Goal: Find specific page/section: Find specific page/section

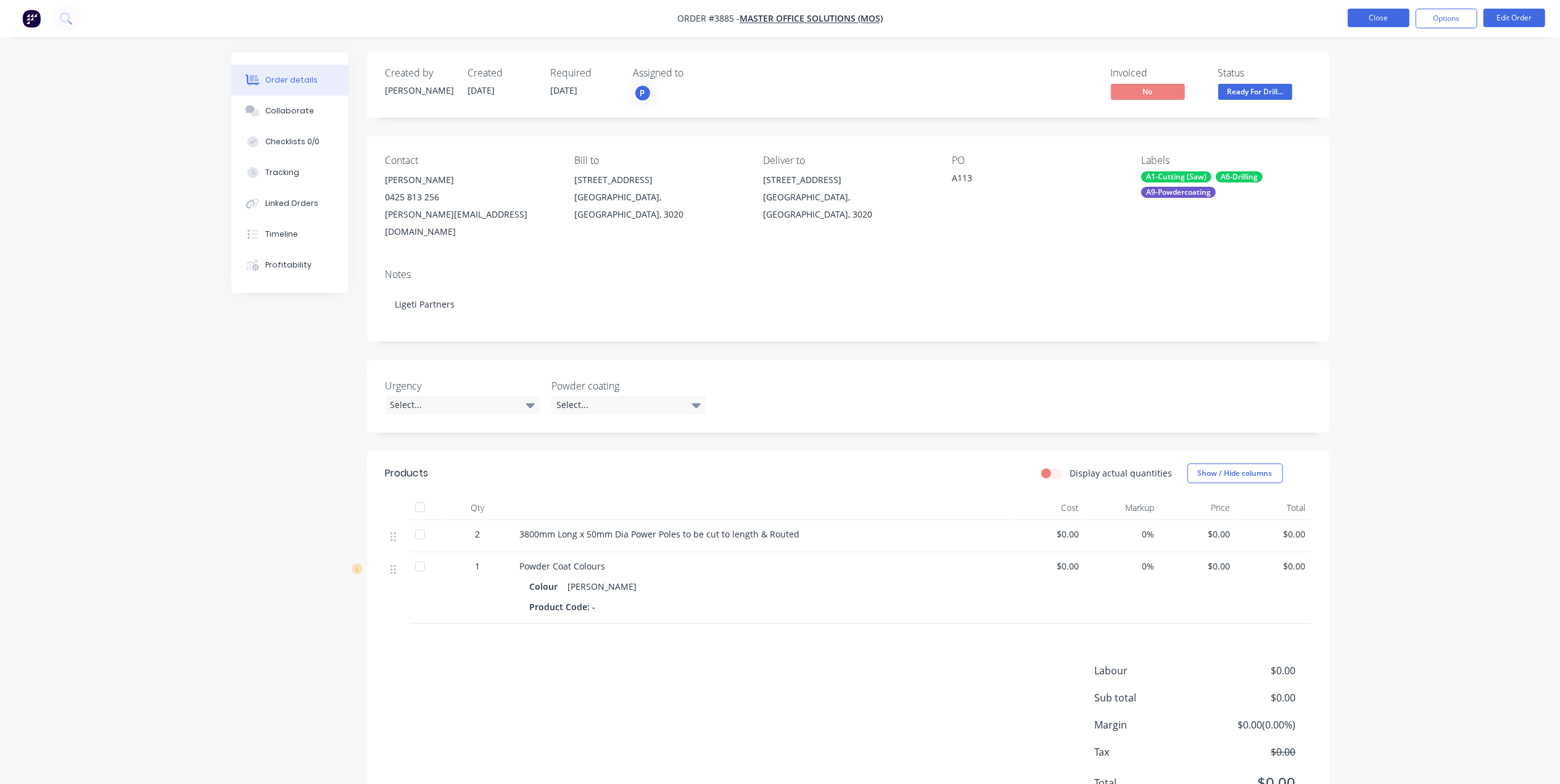
click at [1380, 17] on button "Close" at bounding box center [1378, 18] width 62 height 19
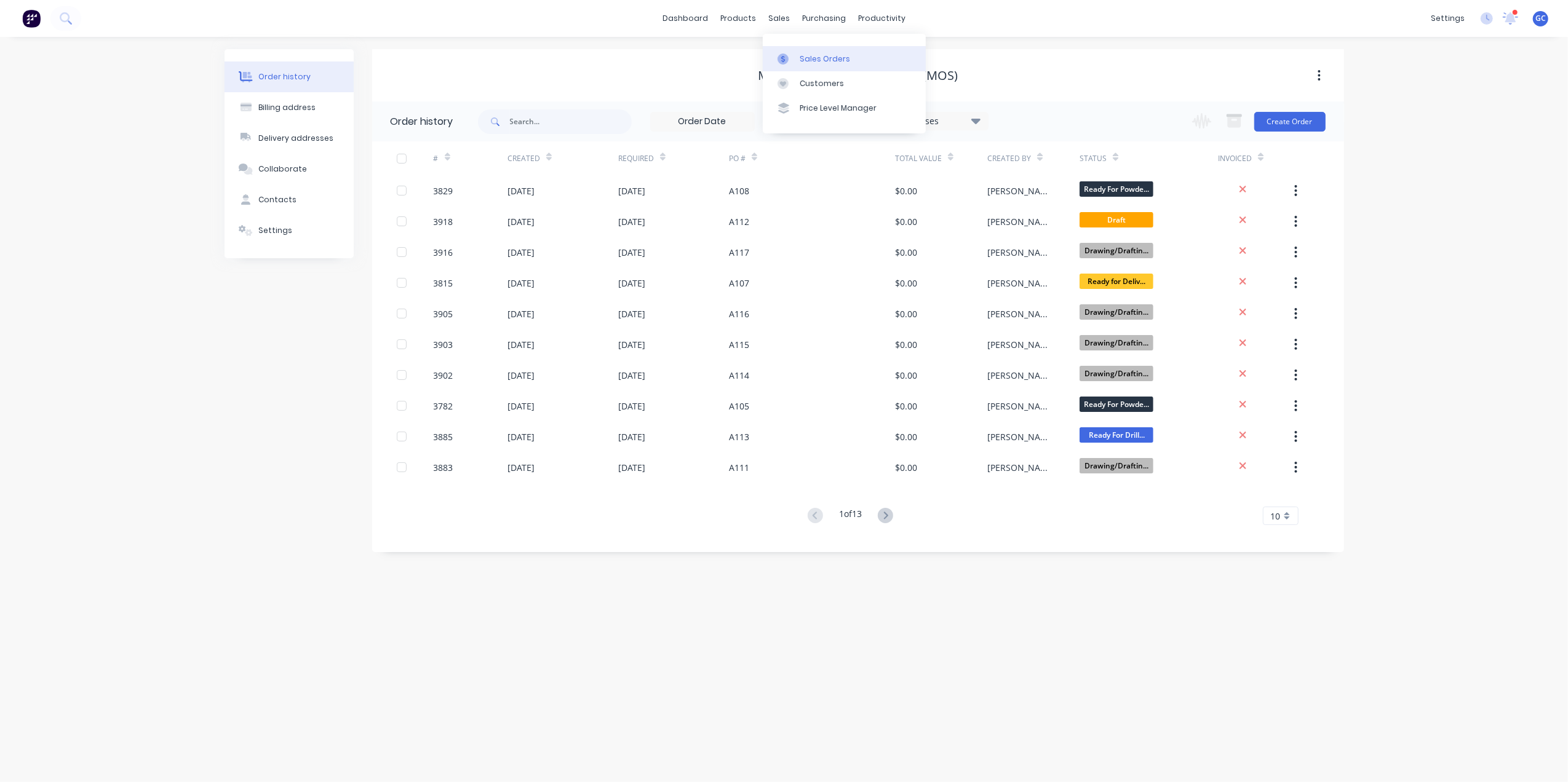
click at [820, 55] on div "Sales Orders" at bounding box center [825, 59] width 50 height 11
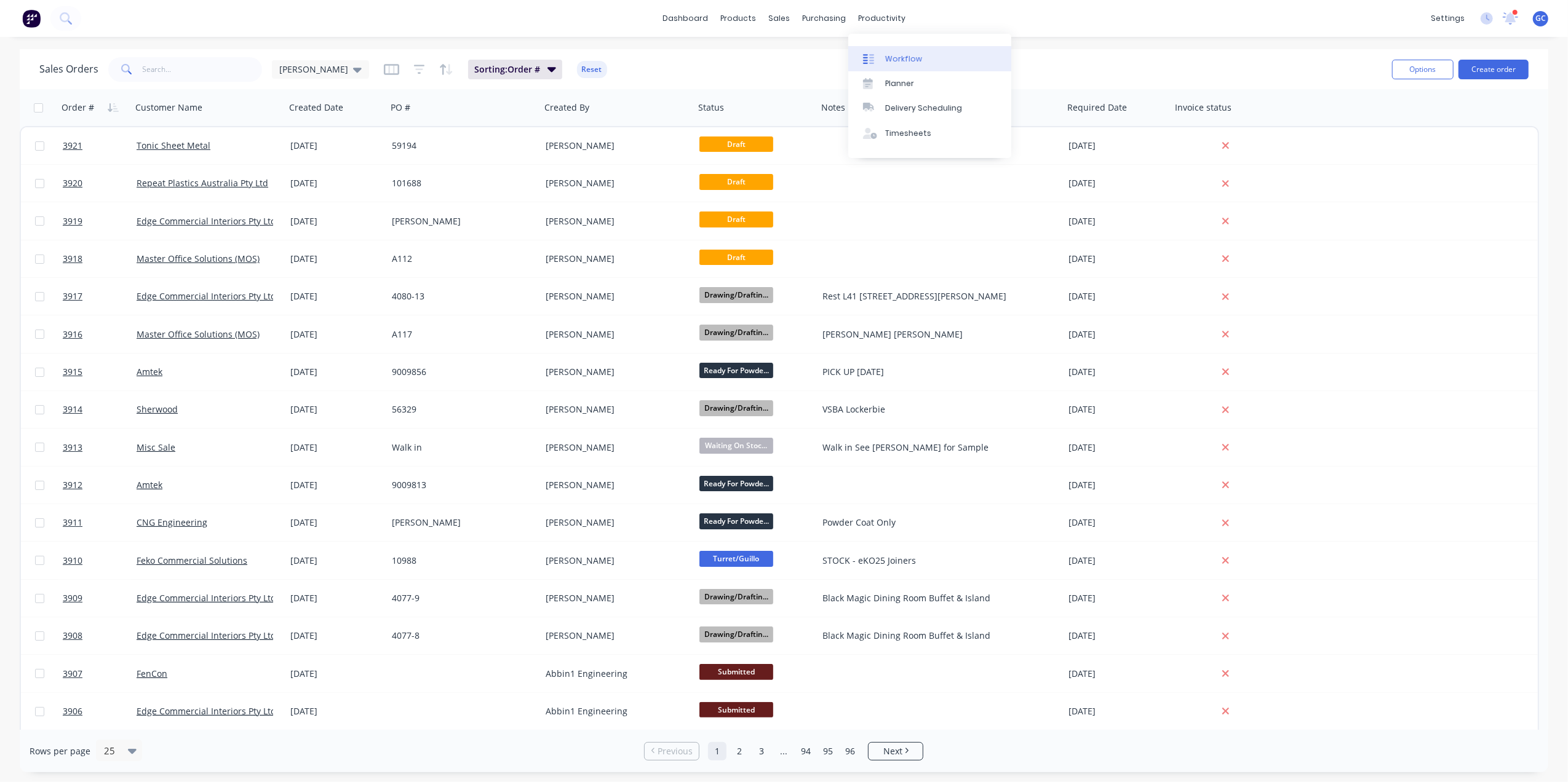
click at [888, 47] on link "Workflow" at bounding box center [930, 58] width 163 height 24
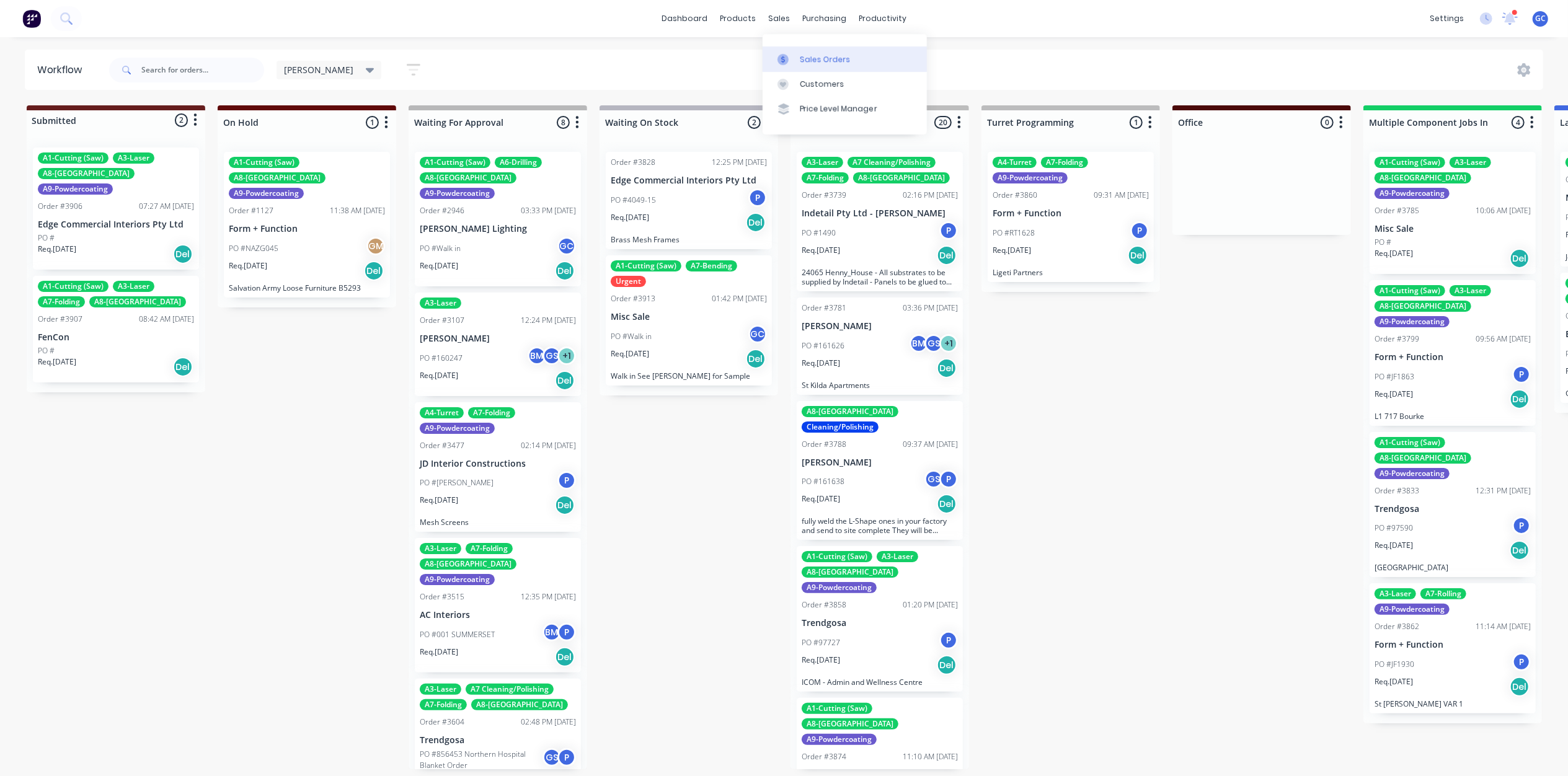
click at [829, 61] on div "Sales Orders" at bounding box center [825, 60] width 51 height 11
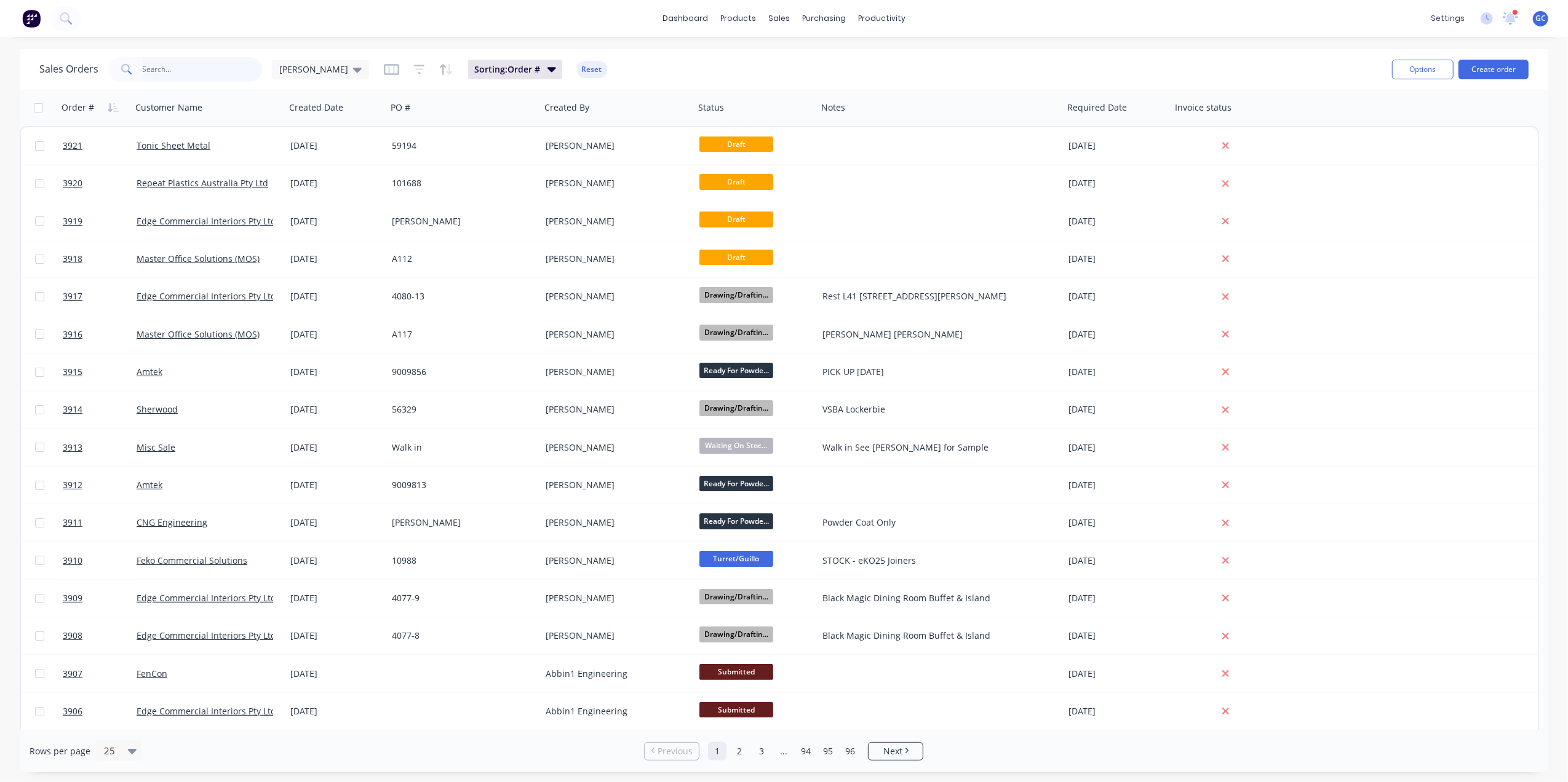
click at [226, 60] on input "text" at bounding box center [203, 69] width 120 height 24
type input "97926"
